Goal: Task Accomplishment & Management: Complete application form

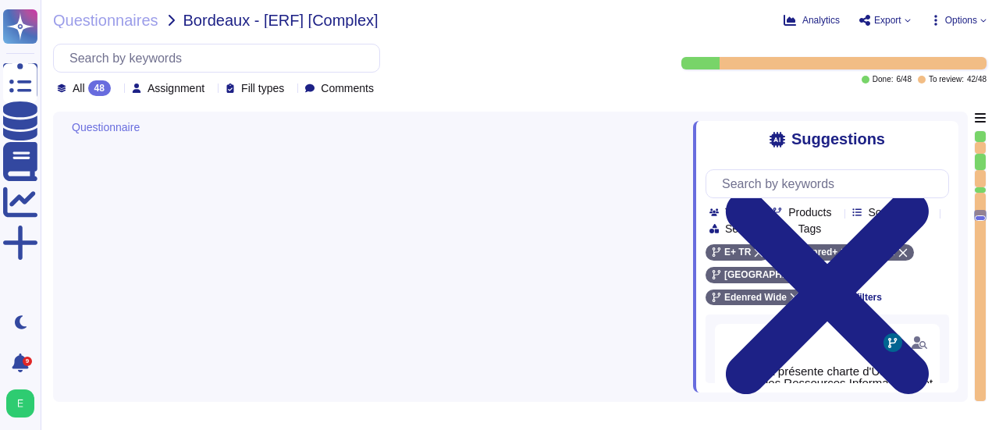
type textarea "Edenred France prend des mesures pour garantir la sécurité de ses équipements p…"
type textarea "Un plan de maintenance est assuré sur nos applications hébergées : les maintena…"
type textarea "Loremip Dolors ame co adipi eli seddoeius temporinc utla et doloremagnaaliqua, …"
type textarea "Edenred France effectue une revue périodique des accès pour s'assurer que seuls…"
type textarea "Edenred France prend en charge plusieurs types d'authentification pour ses appl…"
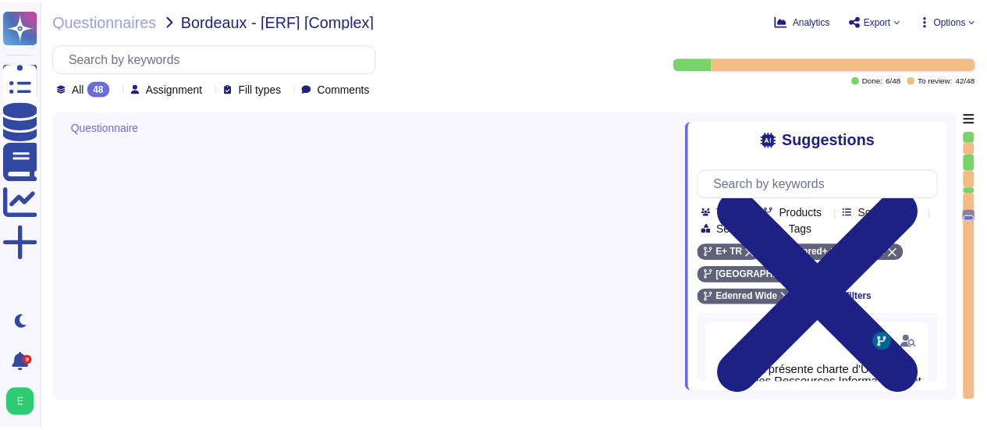
scroll to position [1209, 0]
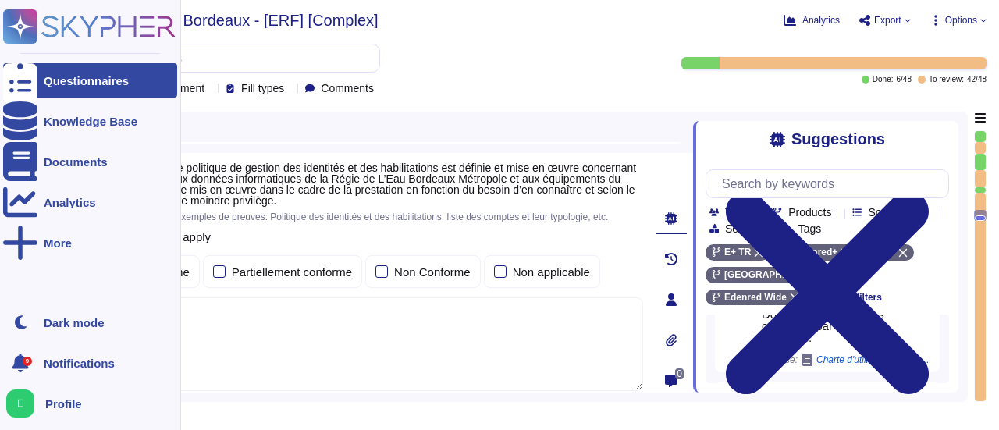
click at [76, 77] on div "Questionnaires" at bounding box center [86, 81] width 85 height 12
